Goal: Transaction & Acquisition: Purchase product/service

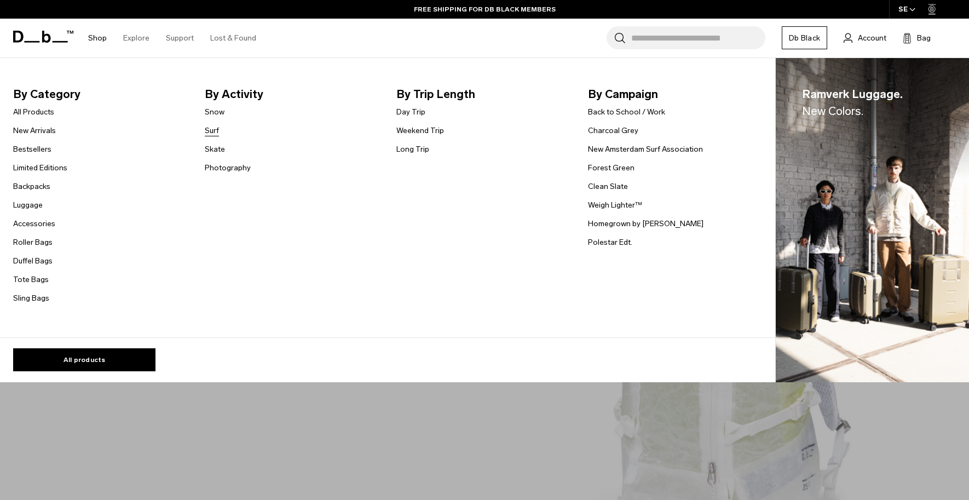
click at [215, 132] on link "Surf" at bounding box center [212, 130] width 14 height 11
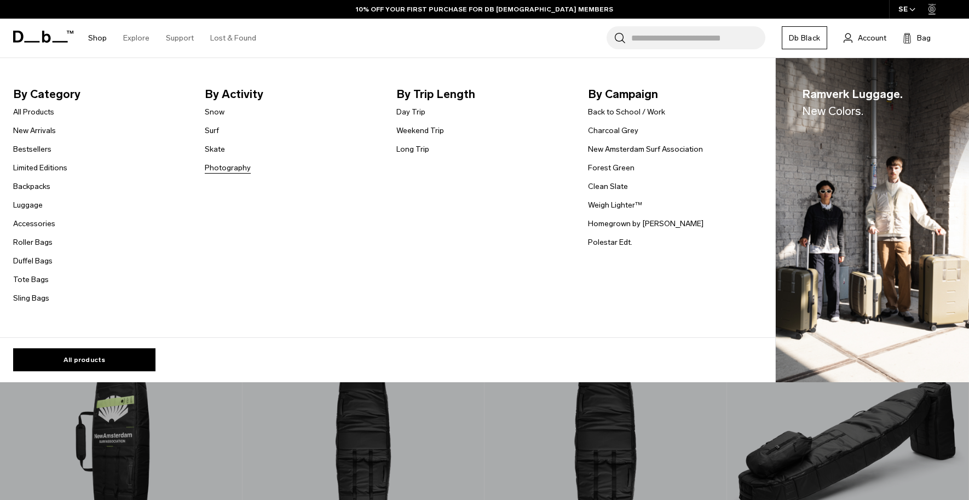
click at [234, 170] on link "Photography" at bounding box center [228, 167] width 46 height 11
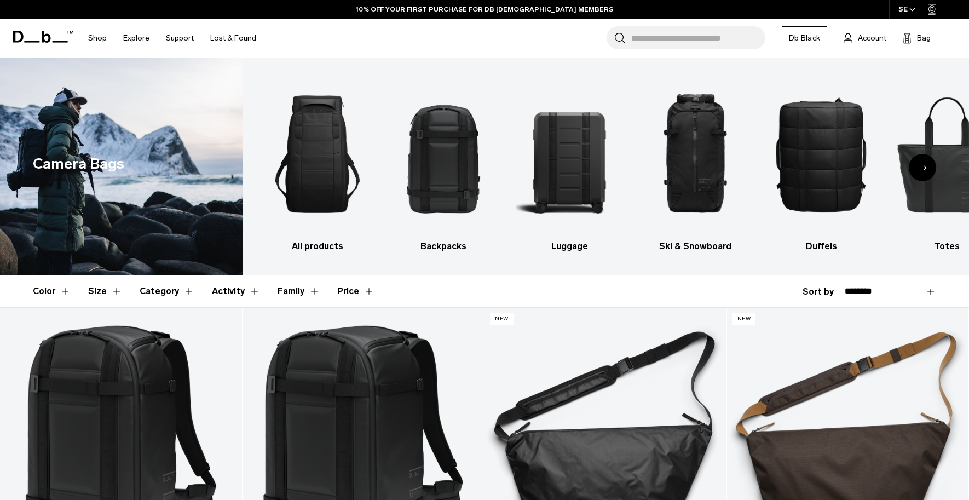
click at [923, 174] on div "Next slide" at bounding box center [922, 167] width 27 height 27
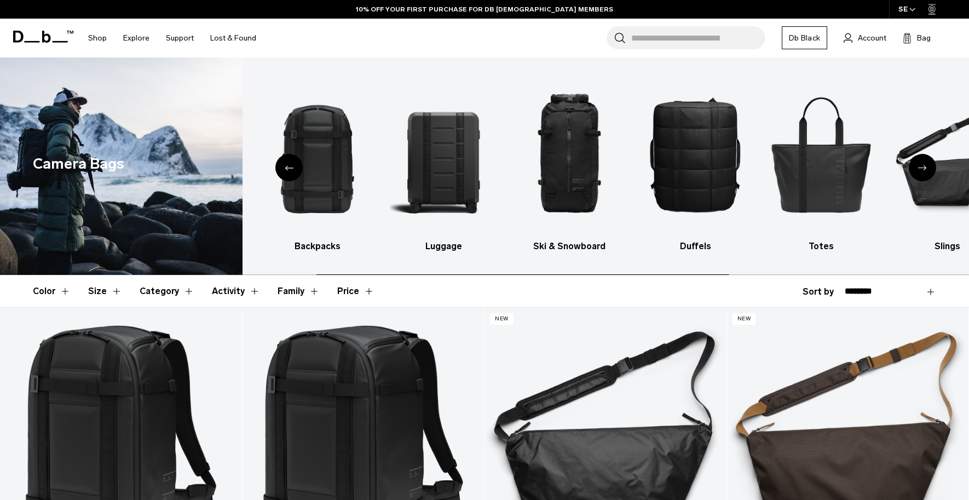
click at [923, 174] on div "Next slide" at bounding box center [922, 167] width 27 height 27
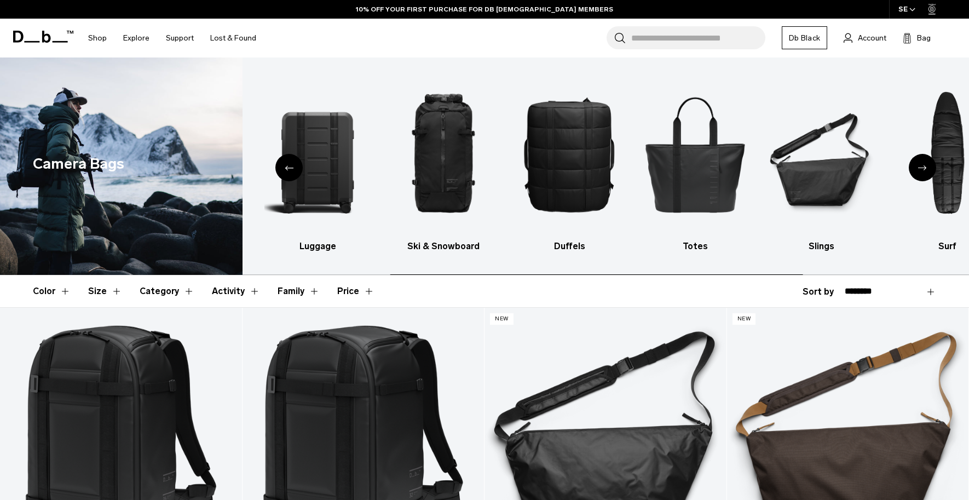
click at [923, 174] on div "Next slide" at bounding box center [922, 167] width 27 height 27
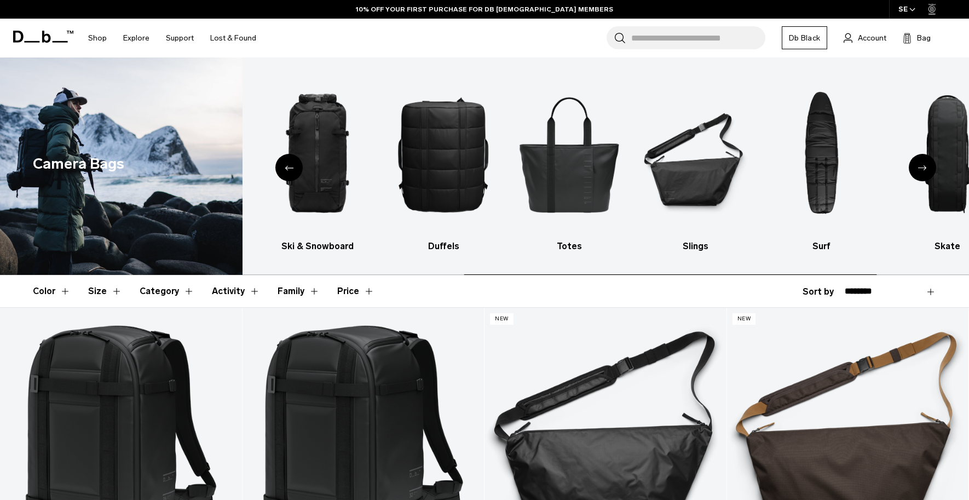
click at [923, 174] on div "Next slide" at bounding box center [922, 167] width 27 height 27
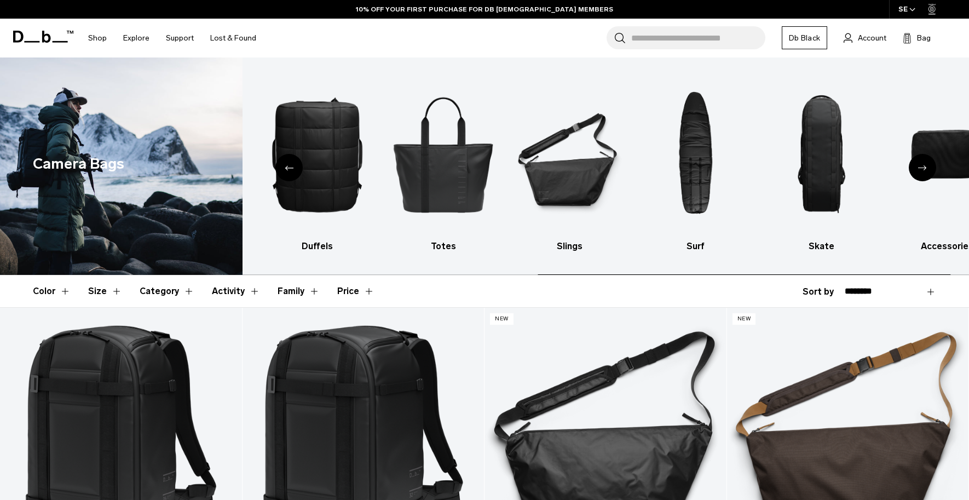
click at [923, 174] on div "Next slide" at bounding box center [922, 167] width 27 height 27
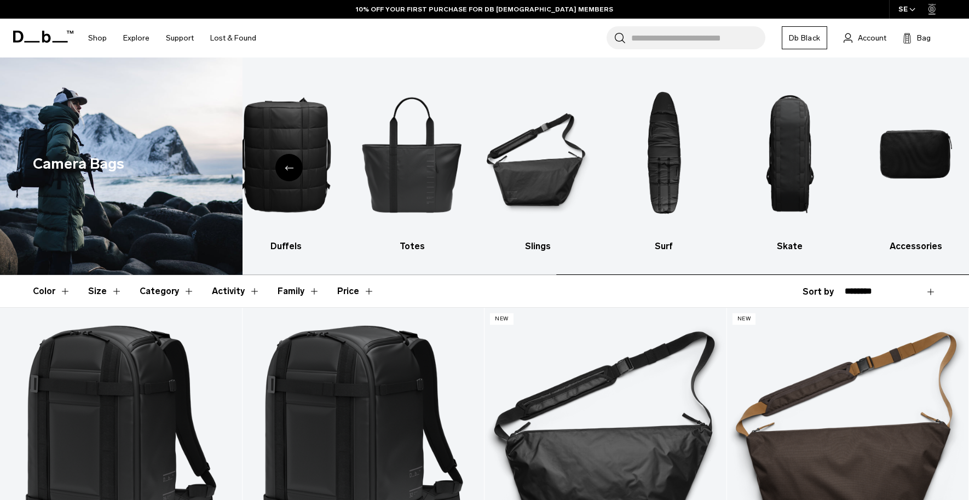
click at [923, 174] on img "10 / 10" at bounding box center [915, 154] width 107 height 160
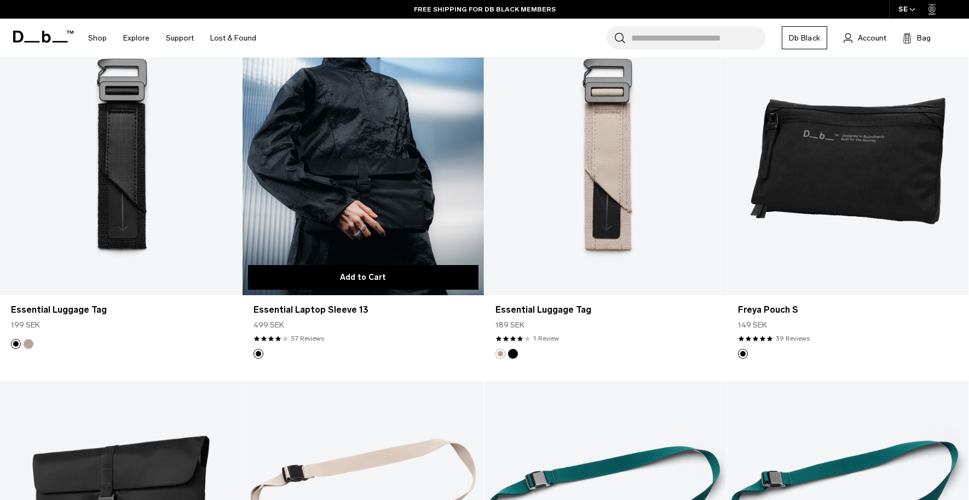
scroll to position [3114, 0]
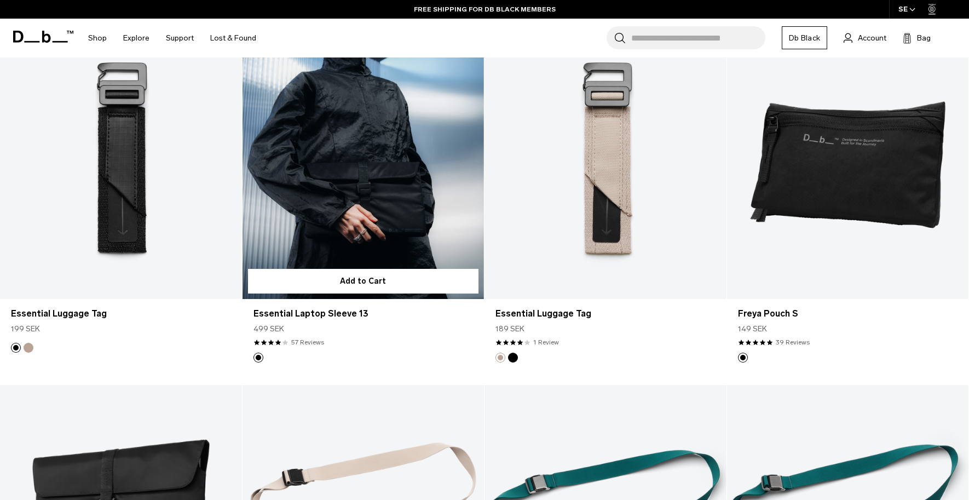
click at [431, 135] on link "Essential Laptop Sleeve 13" at bounding box center [364, 164] width 242 height 269
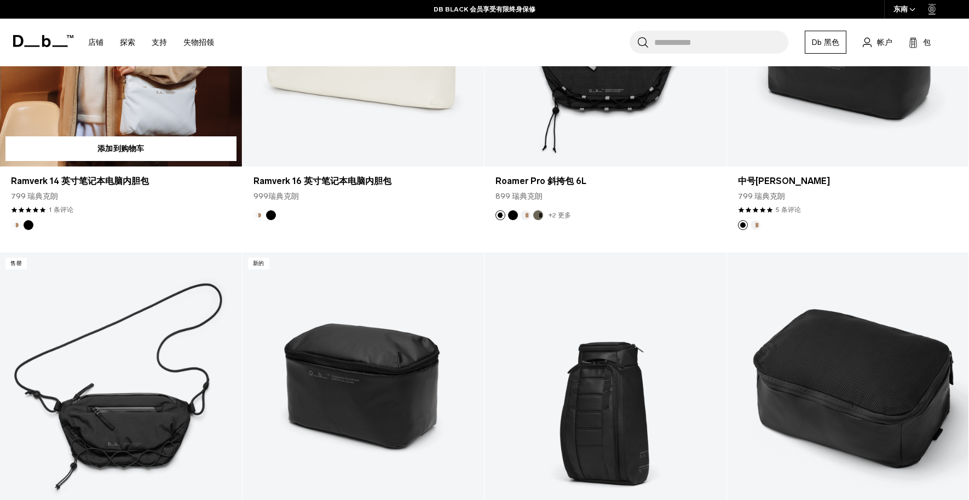
scroll to position [1258, 0]
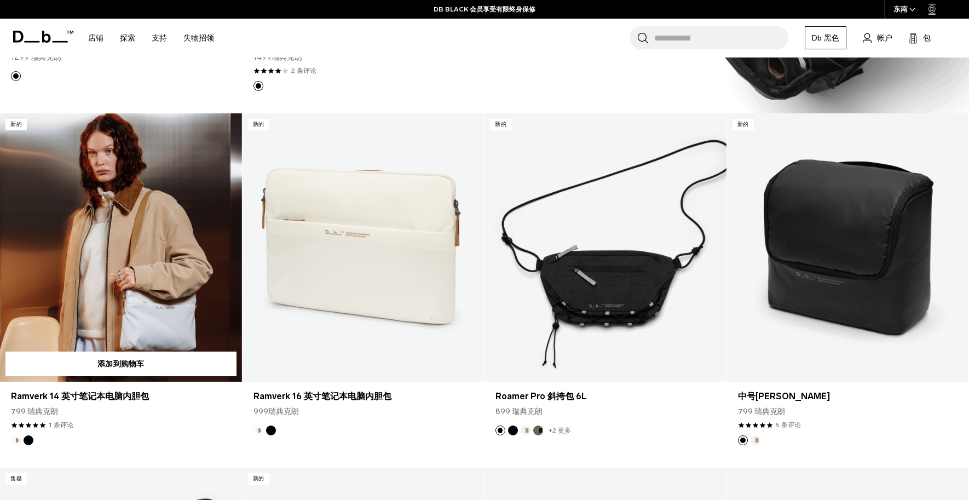
click at [172, 163] on link "Ramverk 笔记本电脑内胆包 14" at bounding box center [121, 247] width 242 height 269
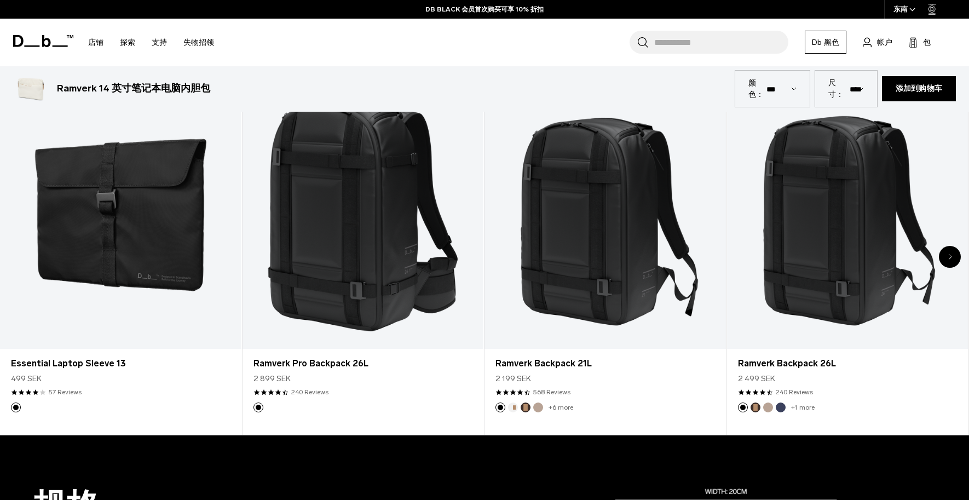
scroll to position [787, 0]
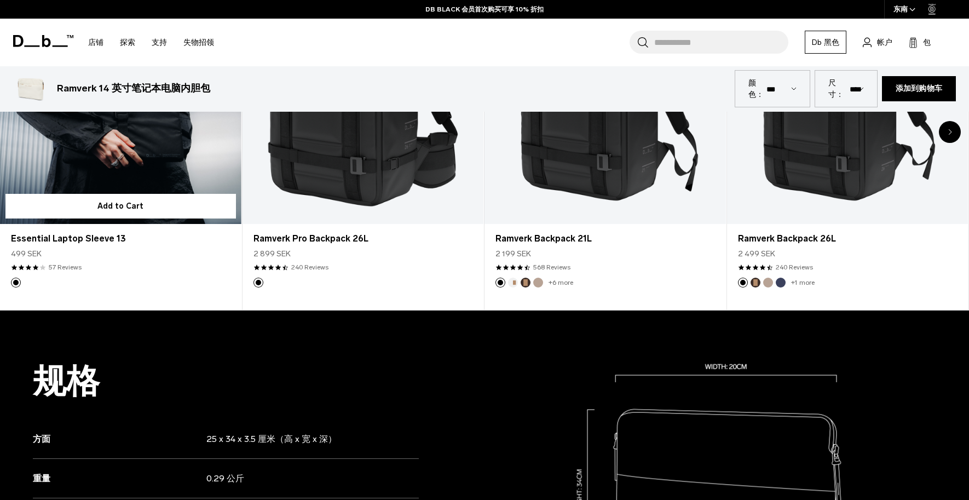
drag, startPoint x: 56, startPoint y: 254, endPoint x: 53, endPoint y: 247, distance: 6.9
